Goal: Task Accomplishment & Management: Manage account settings

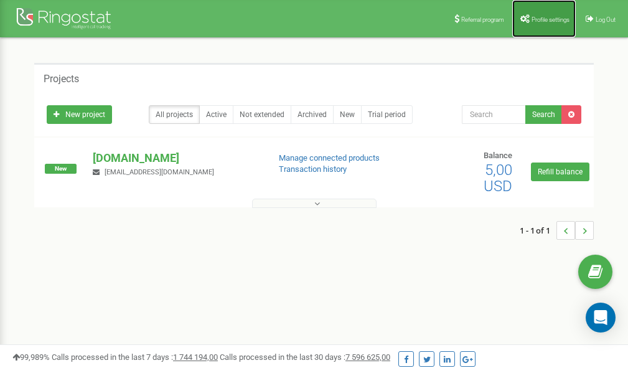
click at [548, 18] on span "Profile settings" at bounding box center [551, 19] width 38 height 7
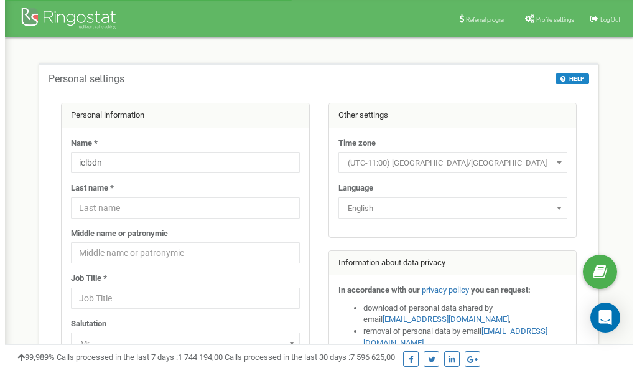
scroll to position [62, 0]
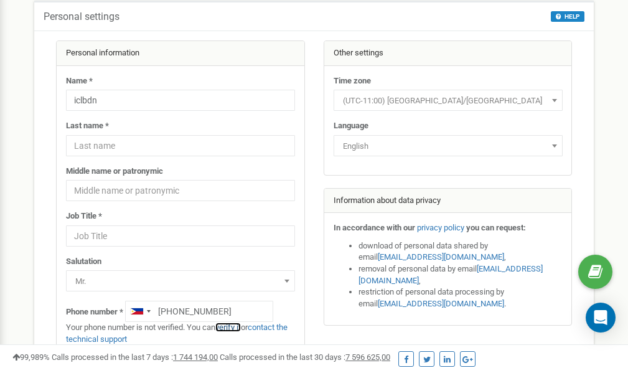
click at [236, 327] on link "verify it" at bounding box center [228, 326] width 26 height 9
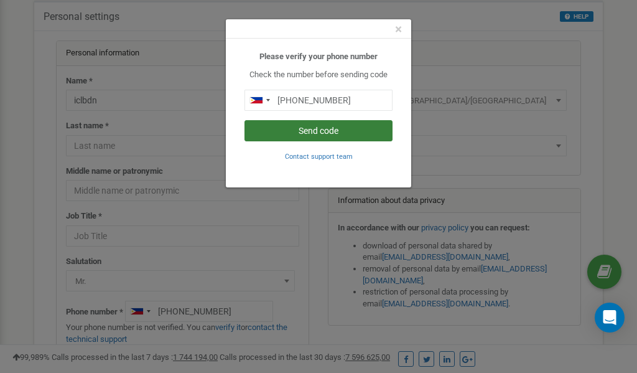
click at [306, 129] on button "Send code" at bounding box center [319, 130] width 148 height 21
